Goal: Task Accomplishment & Management: Use online tool/utility

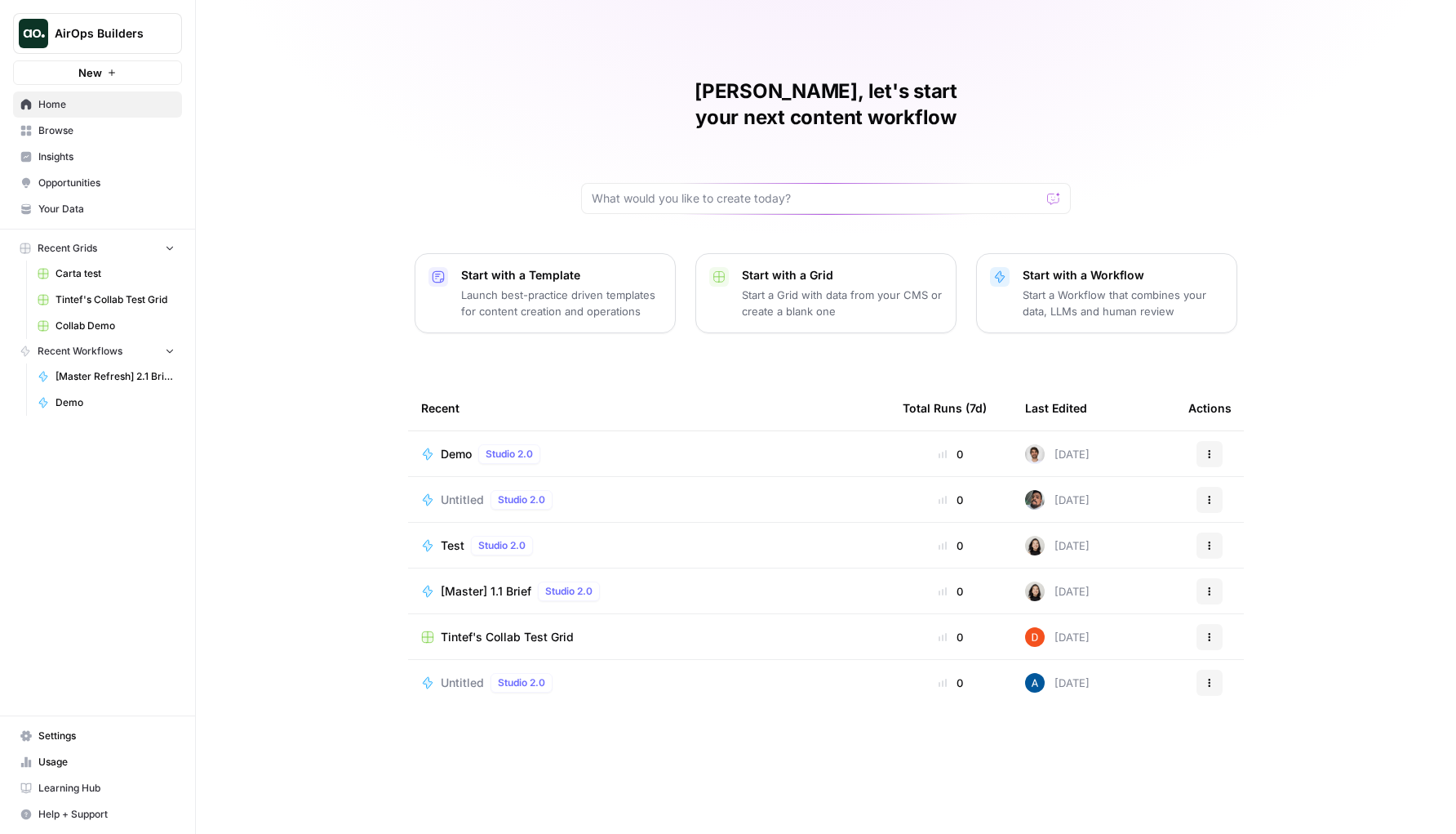
click at [1158, 101] on div "[PERSON_NAME], let's start your next content workflow Start with a Template Lau…" at bounding box center [827, 417] width 1261 height 834
click at [490, 614] on td "Tintef's Collab Test Grid" at bounding box center [648, 637] width 482 height 45
click at [489, 629] on span "Tintef's Collab Test Grid" at bounding box center [508, 637] width 133 height 16
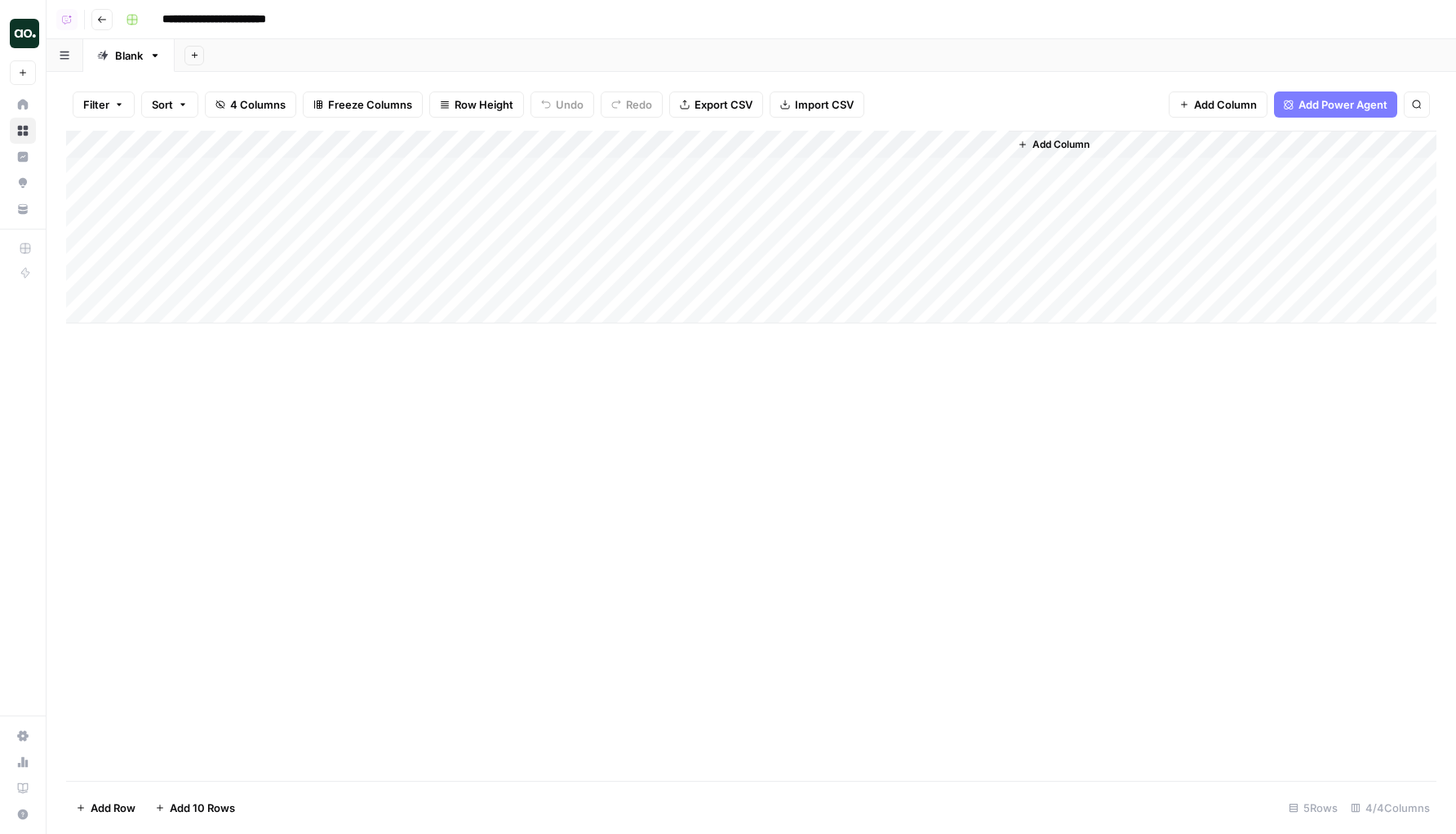
click at [757, 174] on div "Add Column" at bounding box center [751, 227] width 1370 height 193
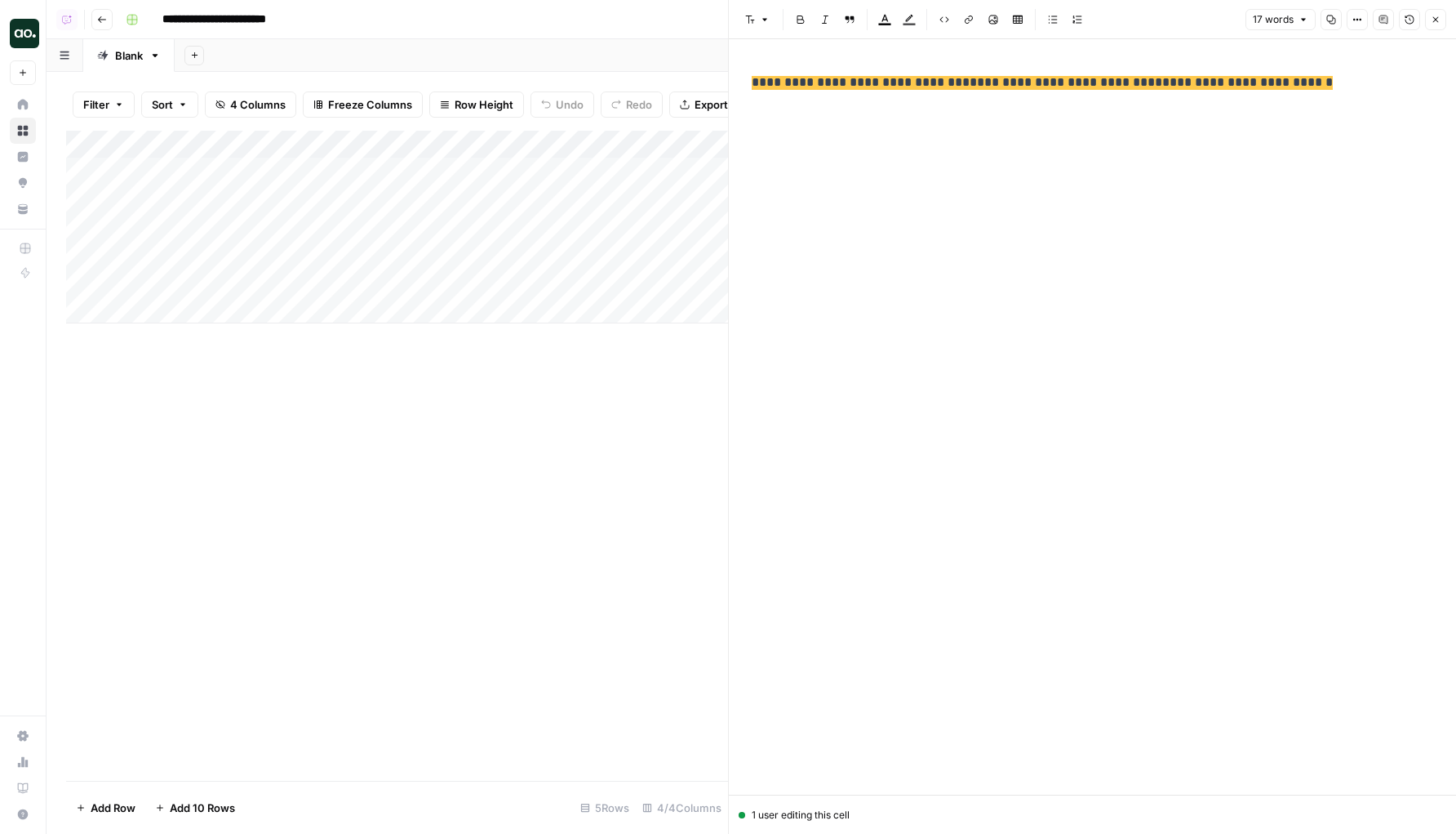
click at [888, 80] on span "**********" at bounding box center [861, 82] width 218 height 14
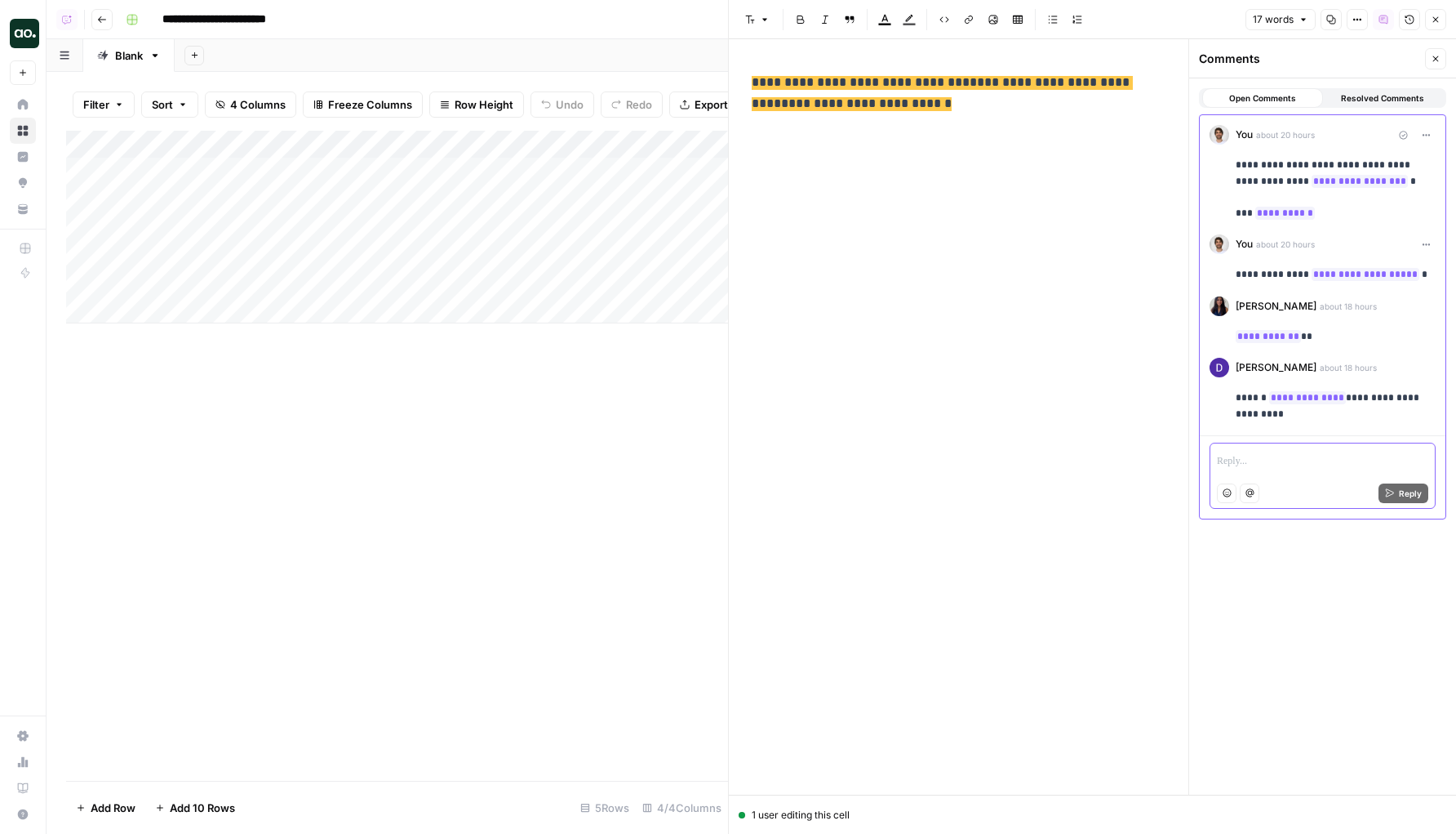
click at [1290, 454] on p at bounding box center [1323, 462] width 212 height 16
click at [1432, 60] on icon "button" at bounding box center [1435, 59] width 10 height 10
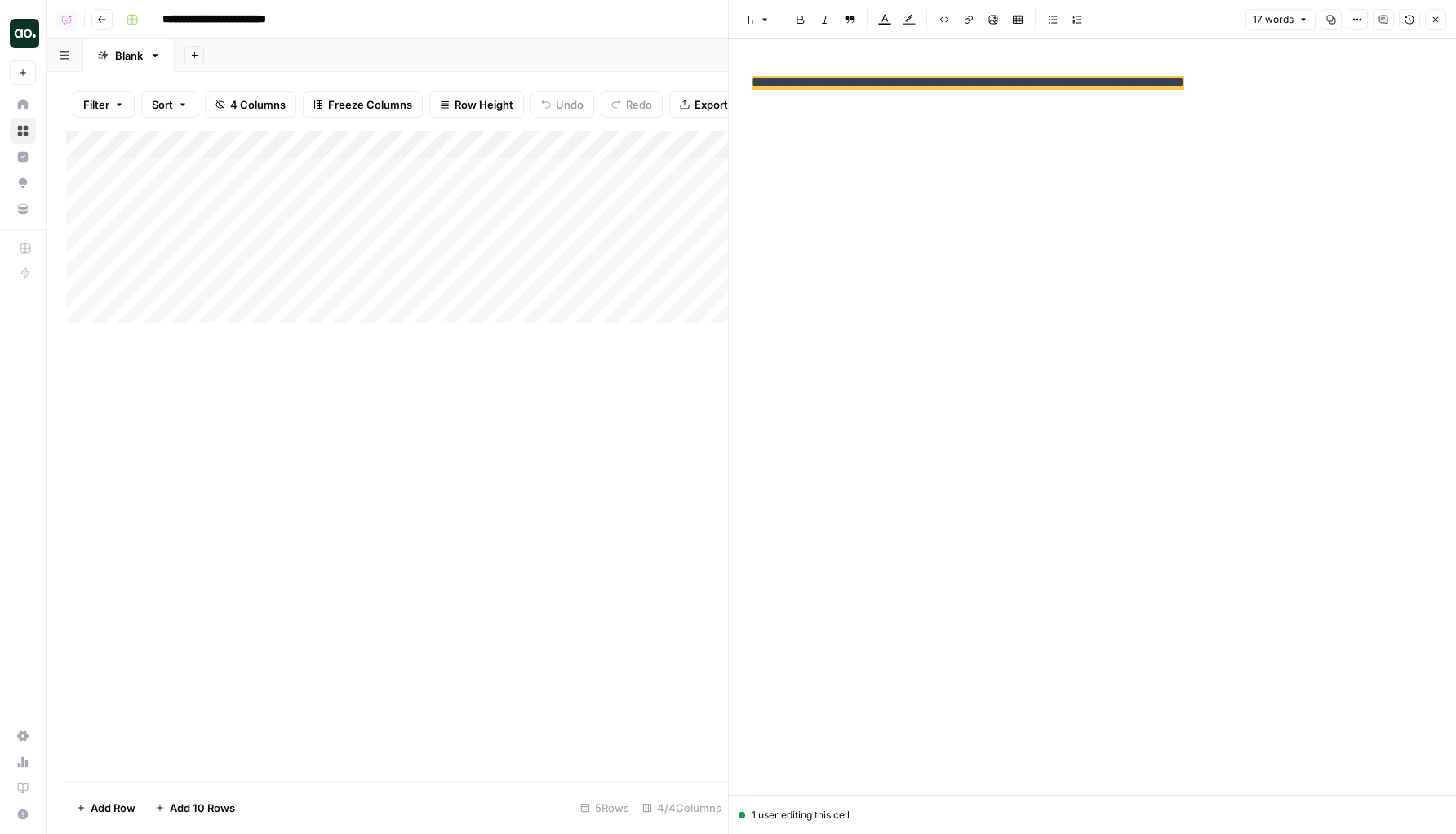
click at [1434, 23] on icon "button" at bounding box center [1435, 19] width 10 height 10
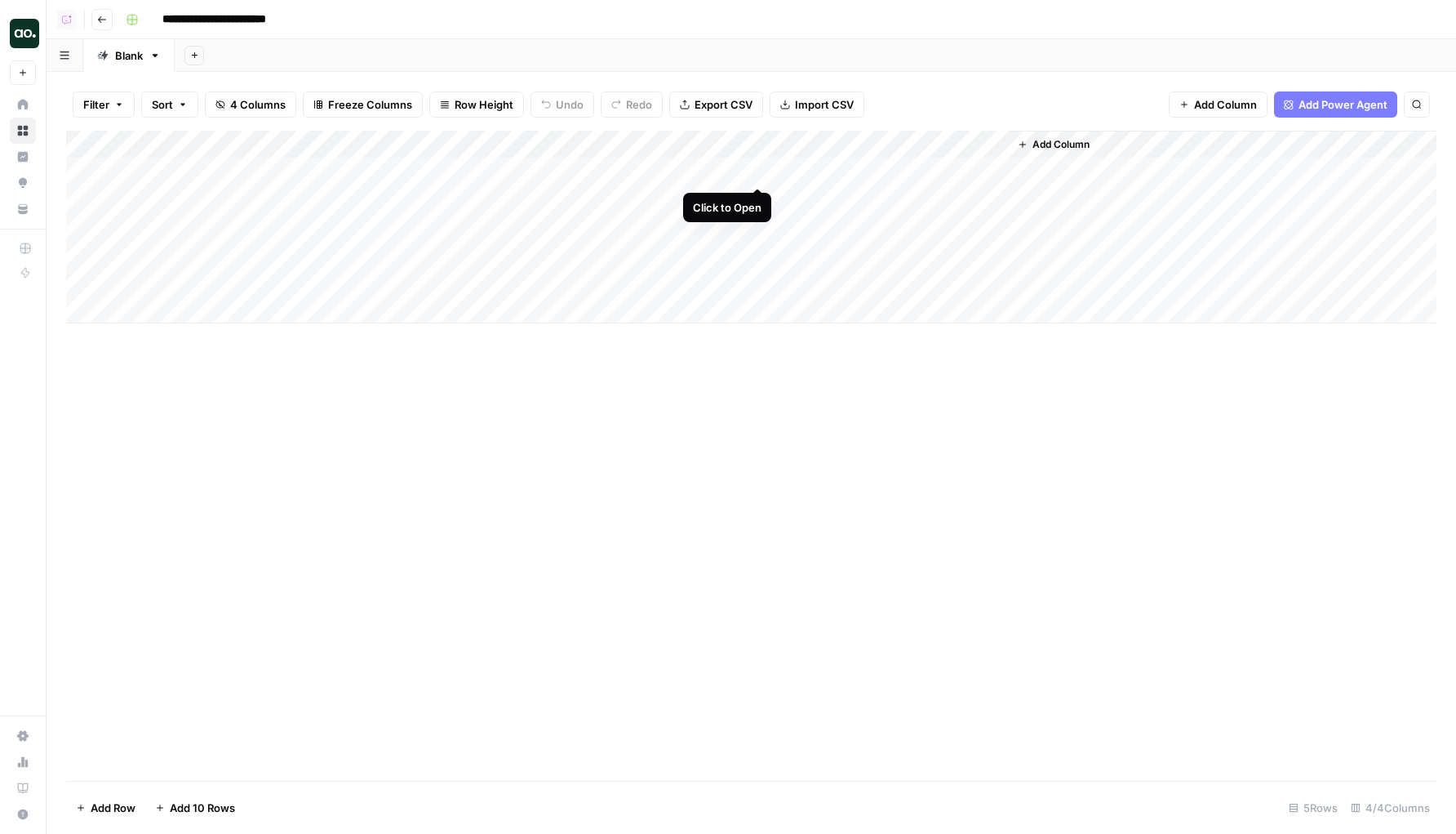
click at [761, 169] on div "Add Column" at bounding box center [751, 227] width 1370 height 193
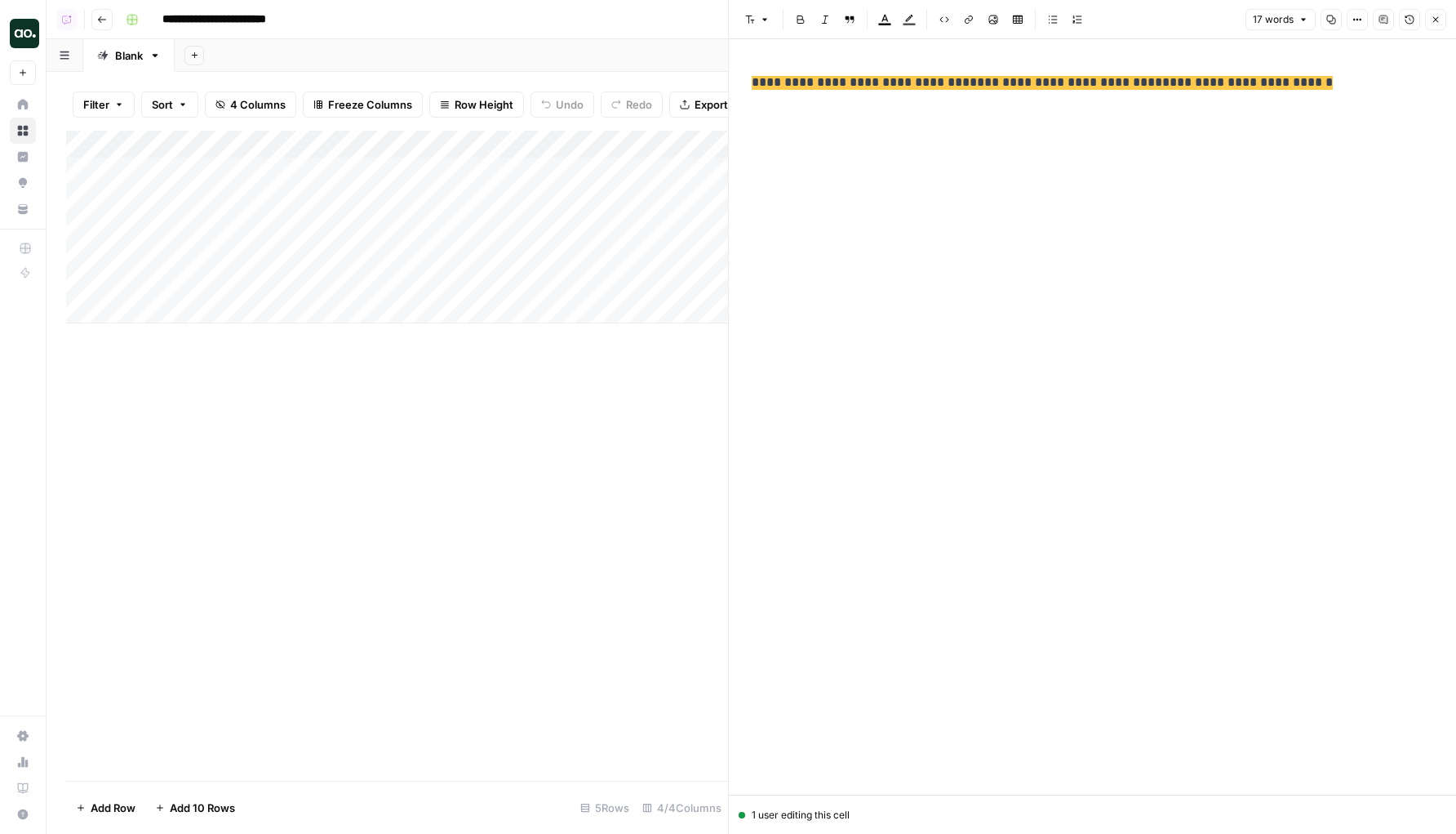
click at [912, 88] on span "**********" at bounding box center [861, 82] width 218 height 14
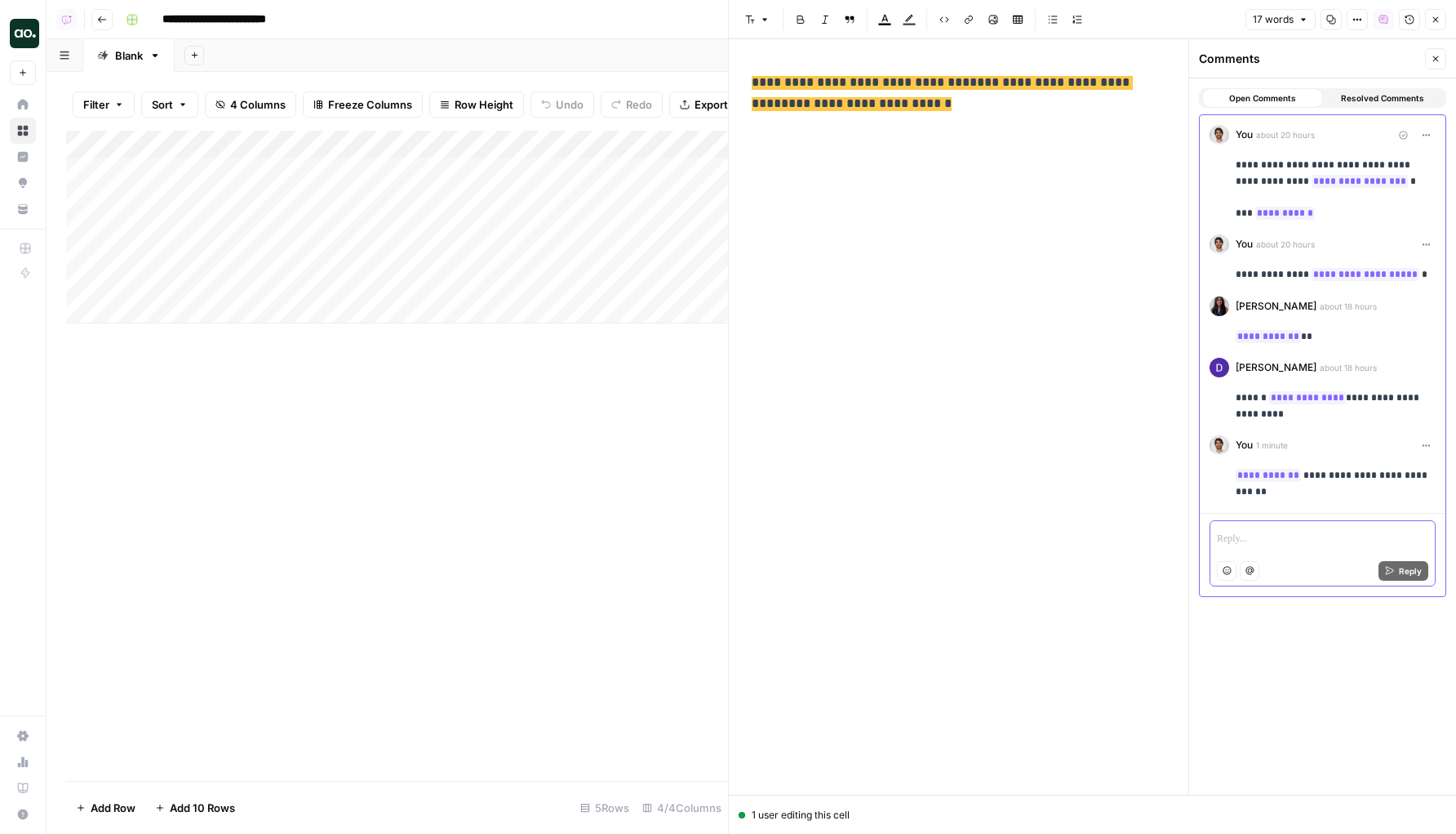
click at [1242, 536] on p at bounding box center [1323, 539] width 212 height 16
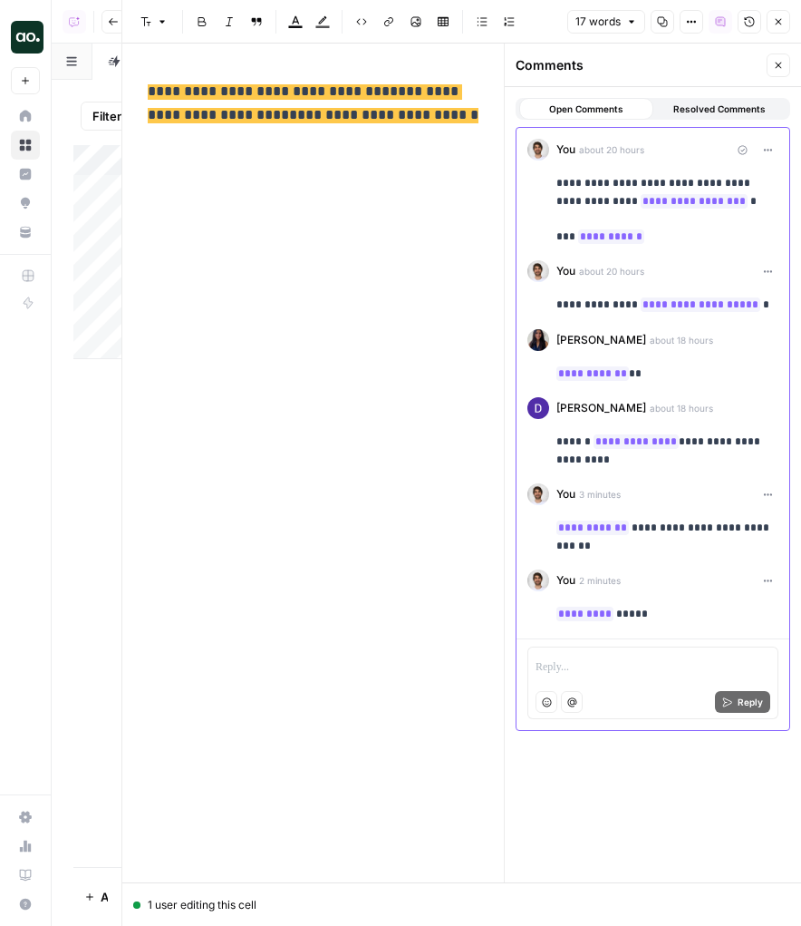
click at [781, 15] on button "Close" at bounding box center [779, 22] width 24 height 24
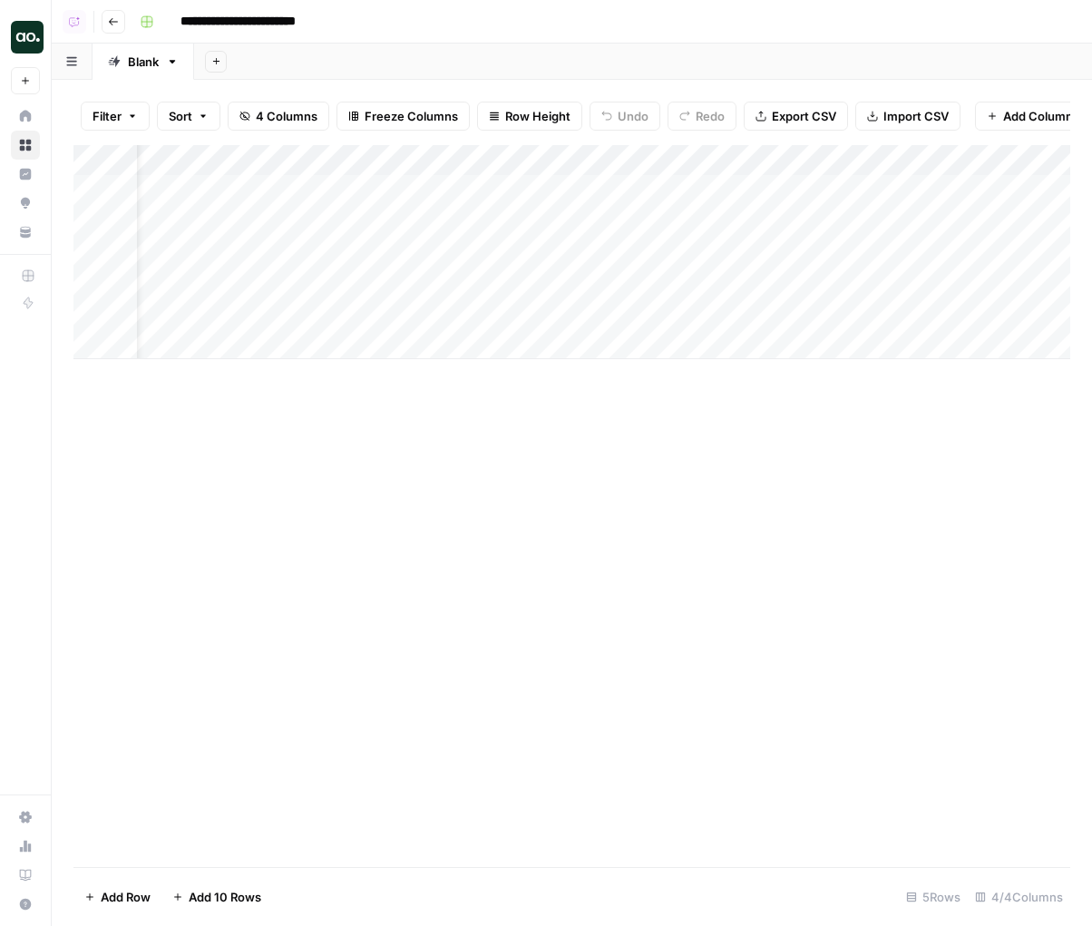
scroll to position [0, 151]
click at [689, 188] on div "Add Column" at bounding box center [571, 252] width 996 height 214
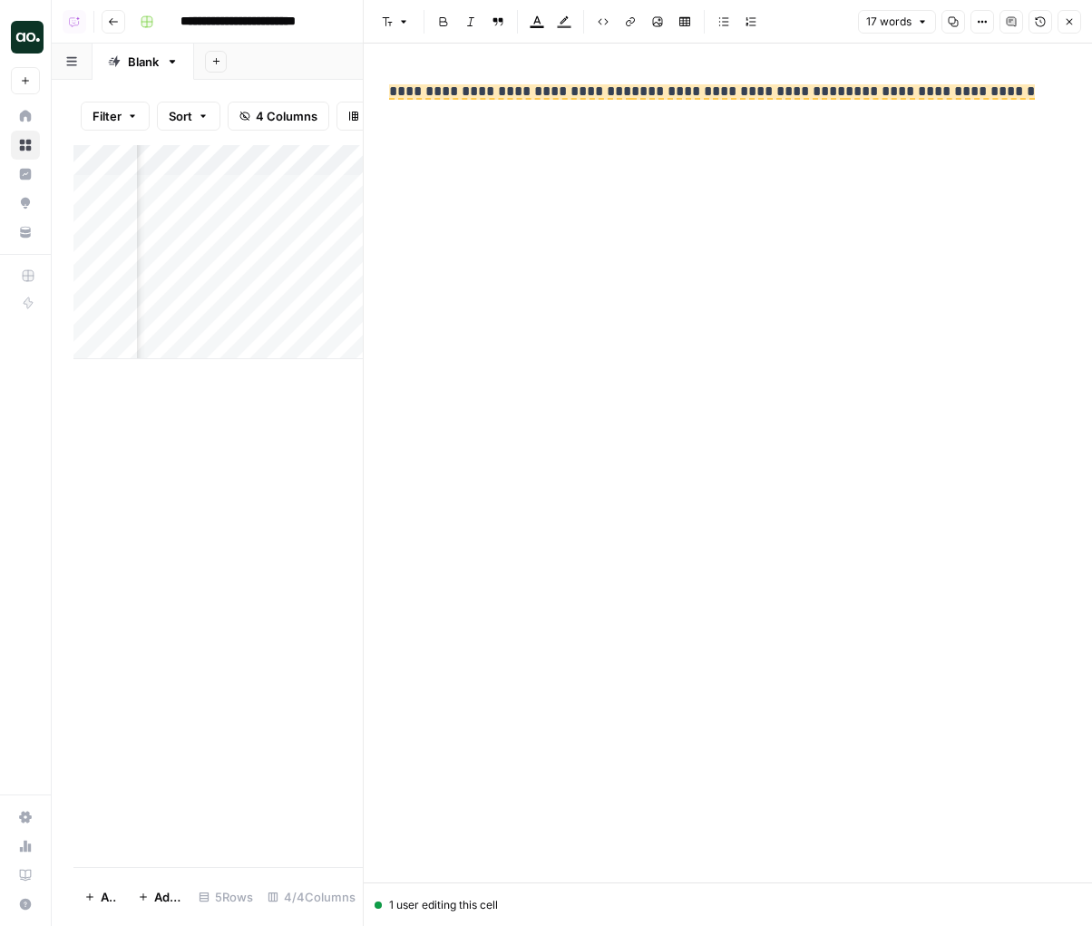
click at [1071, 25] on icon "button" at bounding box center [1068, 21] width 11 height 11
